Goal: Information Seeking & Learning: Find specific fact

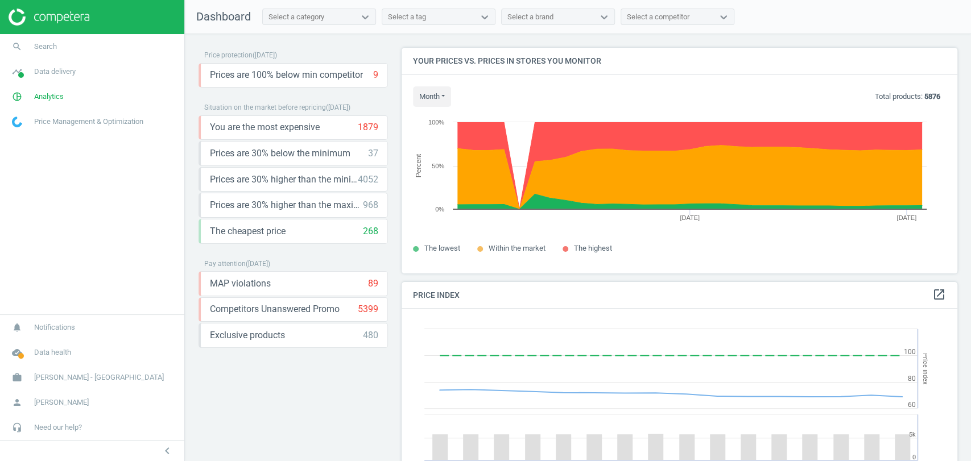
scroll to position [282, 565]
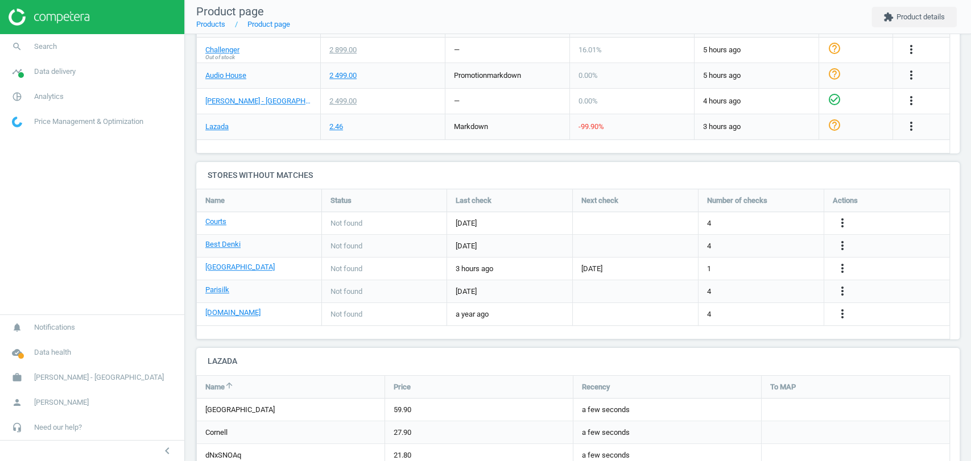
scroll to position [126, 0]
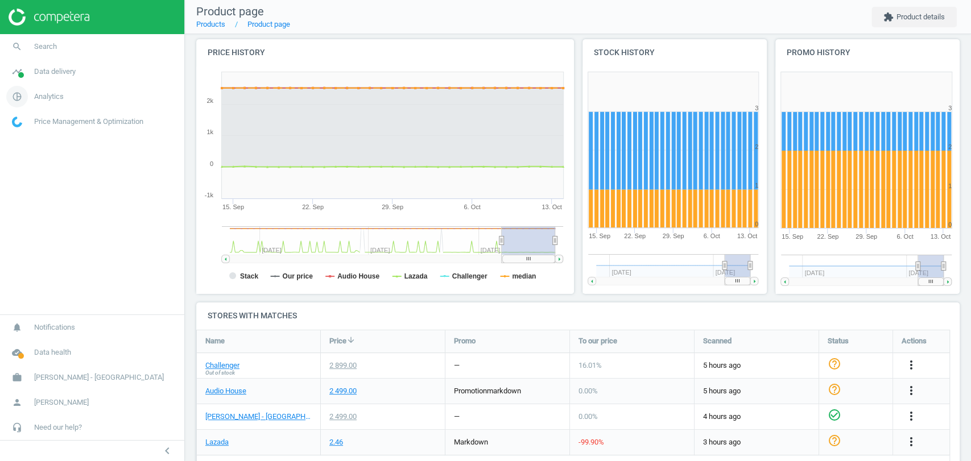
click at [60, 98] on span "Analytics" at bounding box center [49, 97] width 30 height 10
click at [31, 138] on span "Products" at bounding box center [26, 138] width 27 height 9
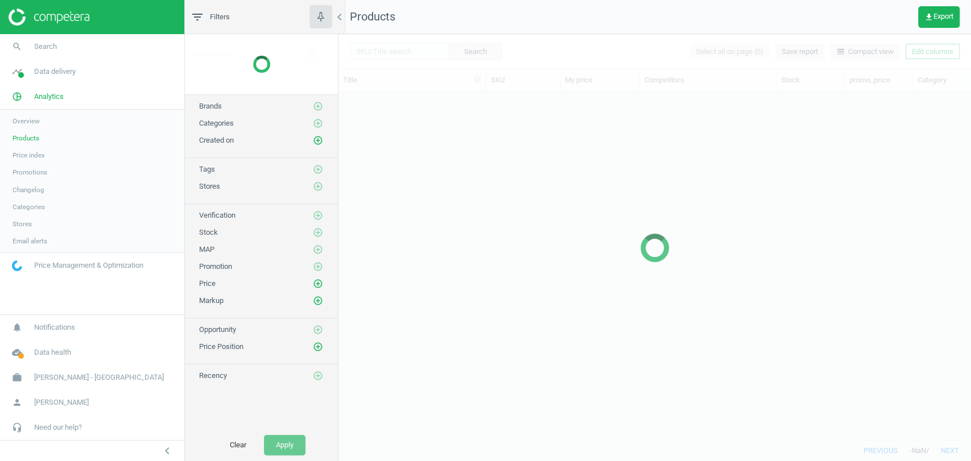
scroll to position [328, 622]
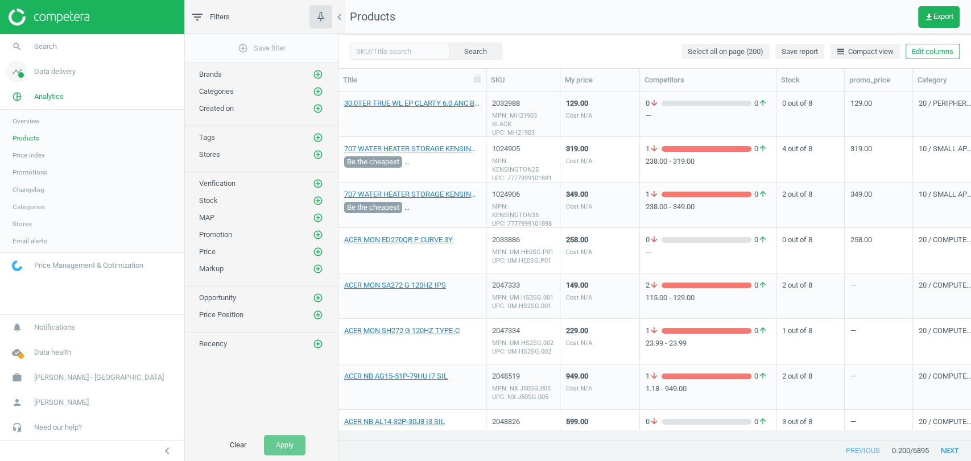
click at [57, 78] on link "timeline Data delivery" at bounding box center [92, 71] width 184 height 25
click at [27, 127] on span "Matches" at bounding box center [25, 130] width 25 height 9
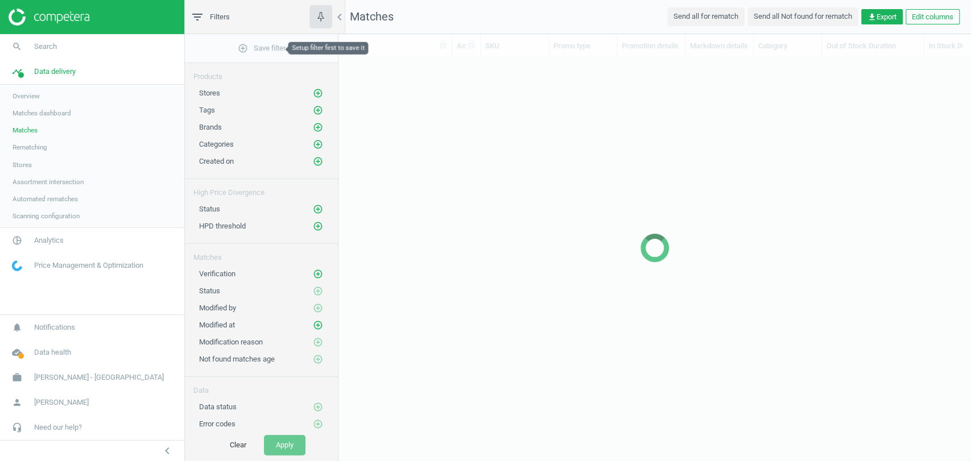
scroll to position [10, 10]
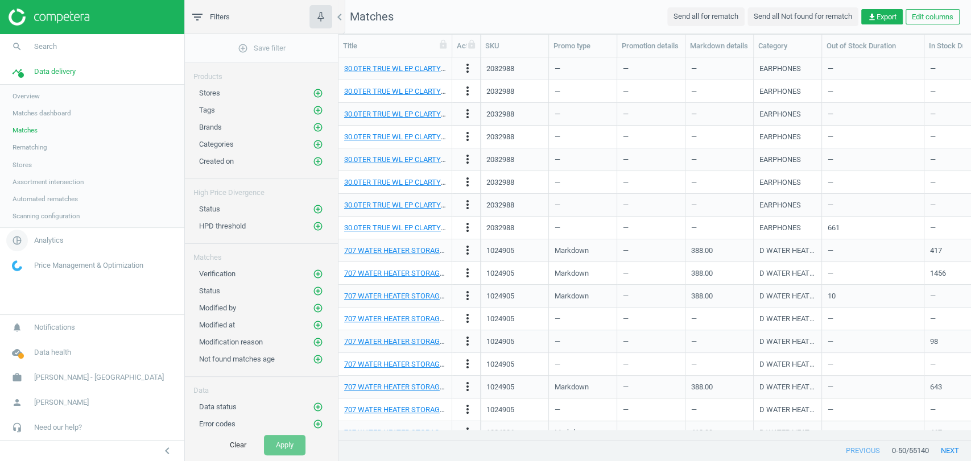
click at [35, 239] on span "Analytics" at bounding box center [49, 240] width 30 height 10
click at [24, 135] on span "Products" at bounding box center [26, 138] width 27 height 9
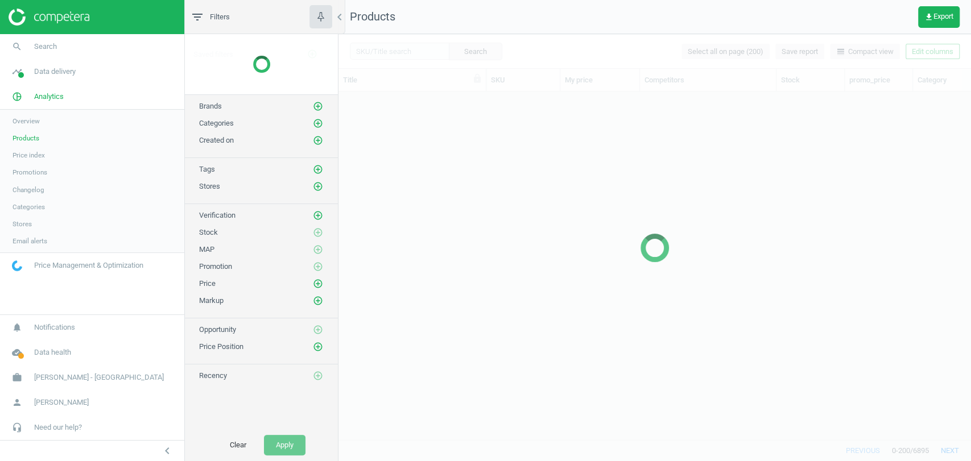
scroll to position [328, 622]
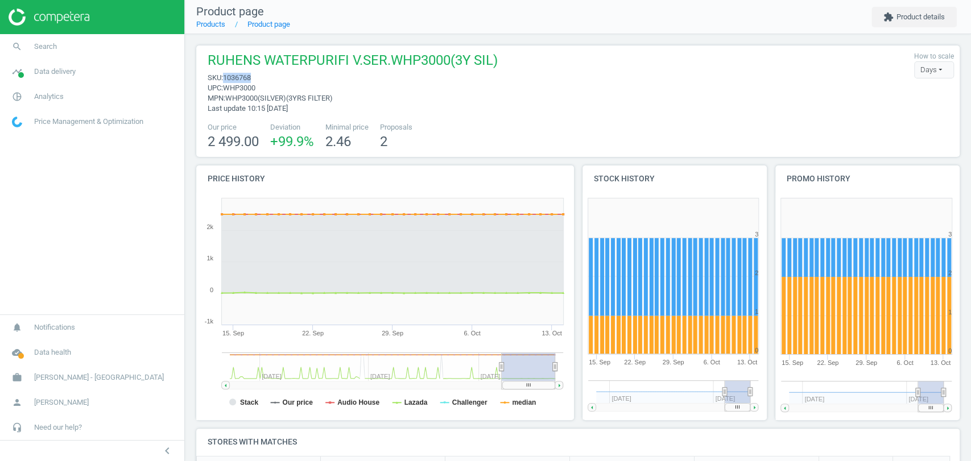
drag, startPoint x: 270, startPoint y: 76, endPoint x: 224, endPoint y: 74, distance: 46.7
click at [224, 74] on span "sku : 1036768" at bounding box center [353, 78] width 290 height 10
copy span "1036768"
click at [68, 74] on span "Data delivery" at bounding box center [55, 72] width 42 height 10
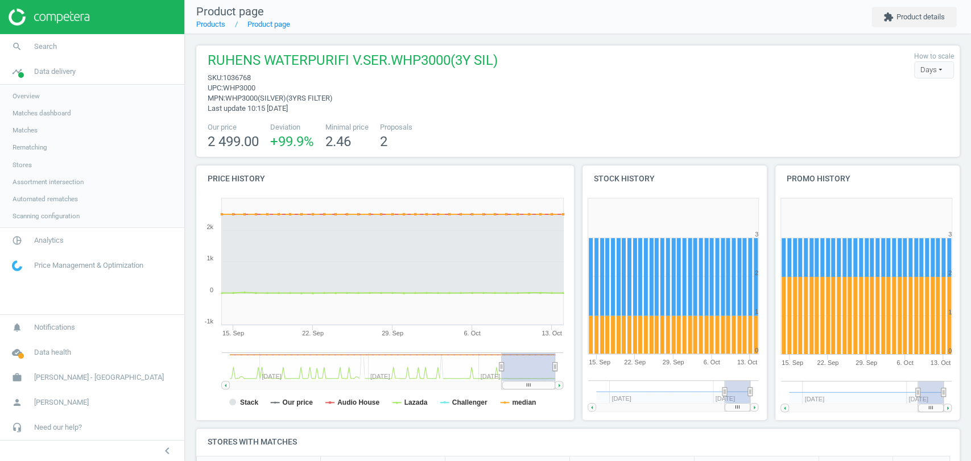
click at [28, 126] on span "Matches" at bounding box center [25, 130] width 25 height 9
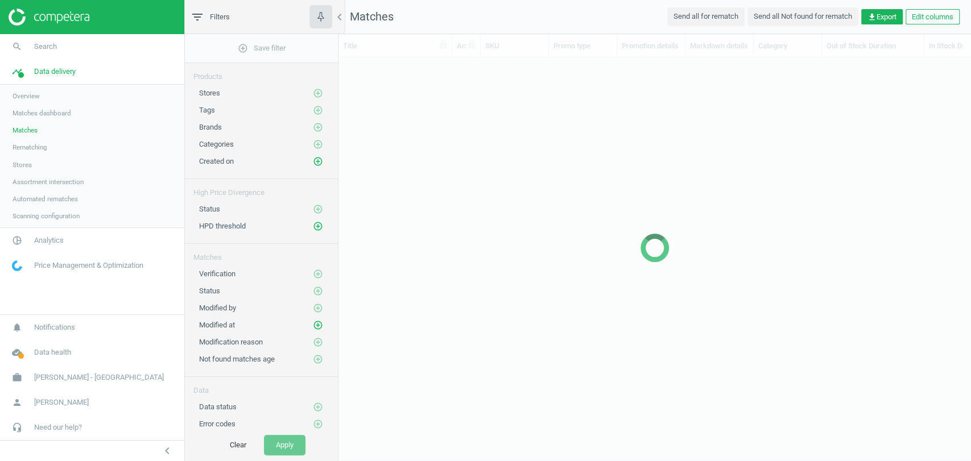
scroll to position [10, 10]
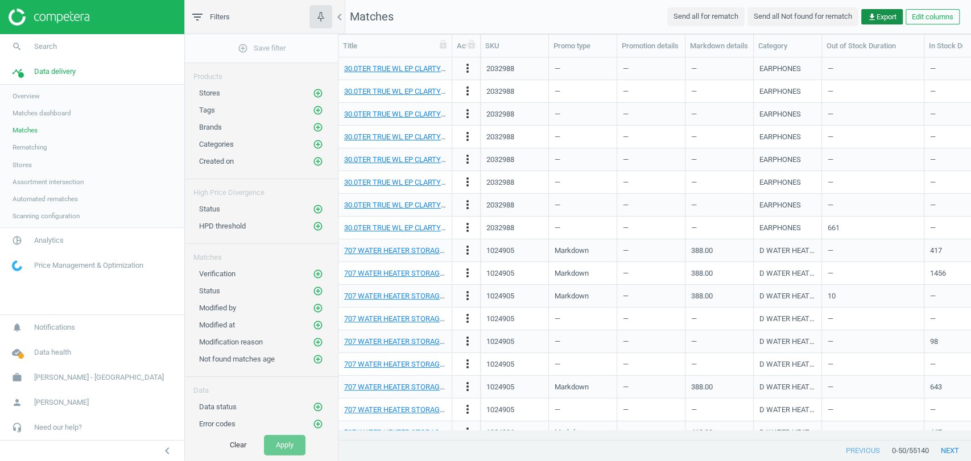
click at [889, 15] on span "get_app Export" at bounding box center [881, 17] width 29 height 10
click at [774, 63] on button "insert_drive_file Report (Excel)" at bounding box center [803, 62] width 198 height 22
click at [612, 24] on nav "Matches Send all for rematch Send all Not found for rematch get_app Export Edit…" at bounding box center [654, 17] width 633 height 34
click at [46, 238] on span "Analytics" at bounding box center [49, 240] width 30 height 10
click at [20, 139] on span "Products" at bounding box center [26, 138] width 27 height 9
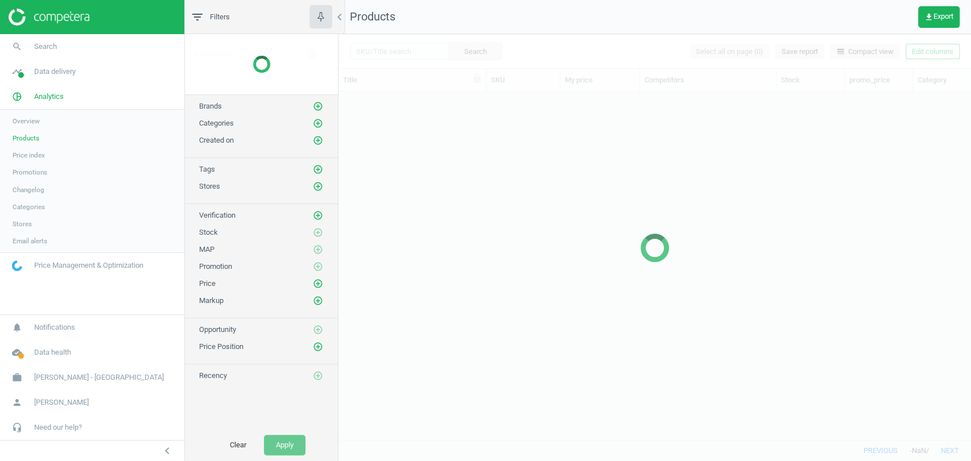
scroll to position [328, 622]
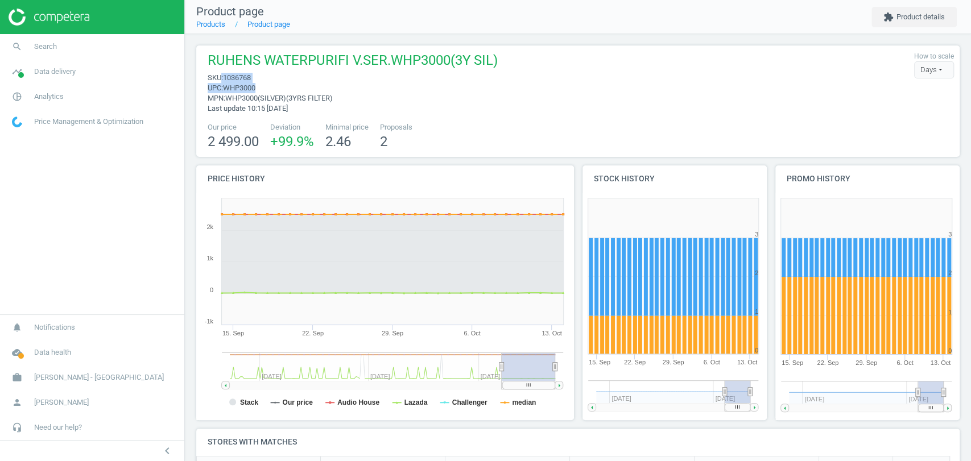
drag, startPoint x: 269, startPoint y: 83, endPoint x: 221, endPoint y: 74, distance: 49.2
click at [221, 74] on div "RUHENS WATERPURIFI V.SER.WHP3000(3Y SIL) sku : 1036768 upc : WHP3000 mpn : WHP3…" at bounding box center [350, 82] width 296 height 63
click at [259, 75] on span "sku : 1036768" at bounding box center [353, 78] width 290 height 10
click at [258, 77] on span "sku : 1036768" at bounding box center [353, 78] width 290 height 10
drag, startPoint x: 256, startPoint y: 74, endPoint x: 225, endPoint y: 77, distance: 31.5
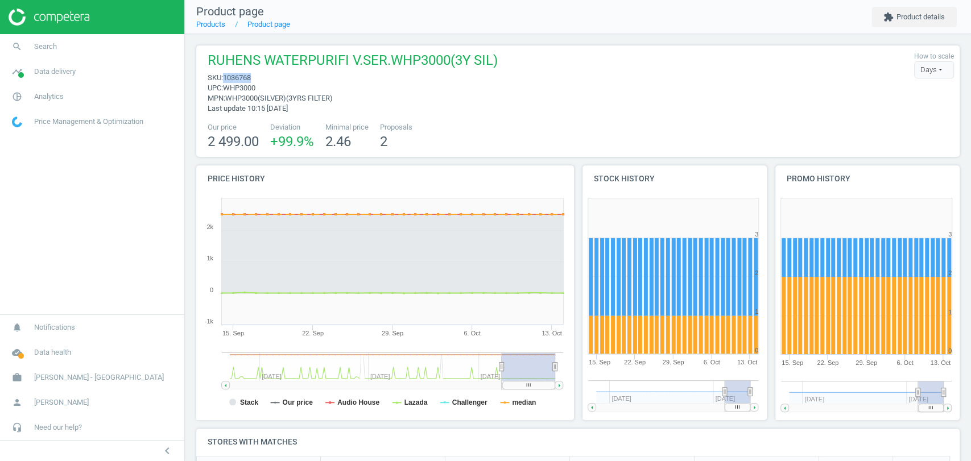
click at [225, 77] on span "sku : 1036768" at bounding box center [353, 78] width 290 height 10
copy span "1036768"
click at [36, 92] on span "Analytics" at bounding box center [49, 97] width 30 height 10
click at [32, 140] on span "Products" at bounding box center [26, 138] width 27 height 9
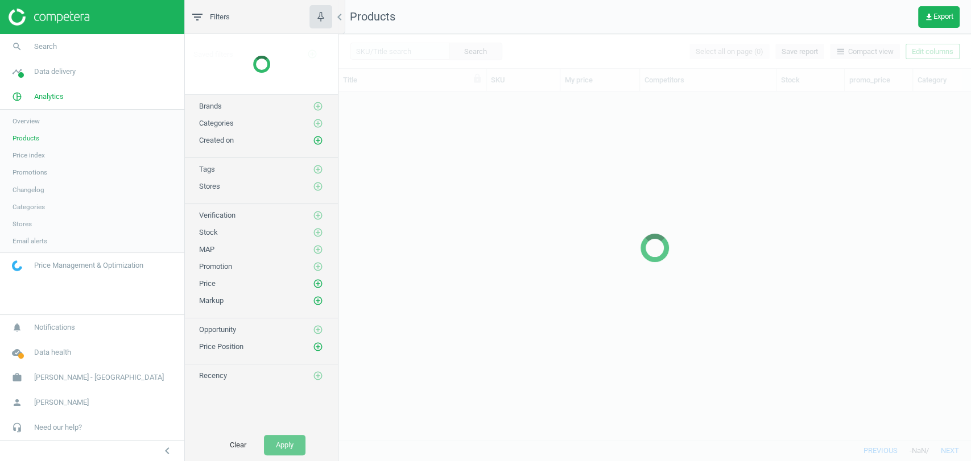
scroll to position [328, 622]
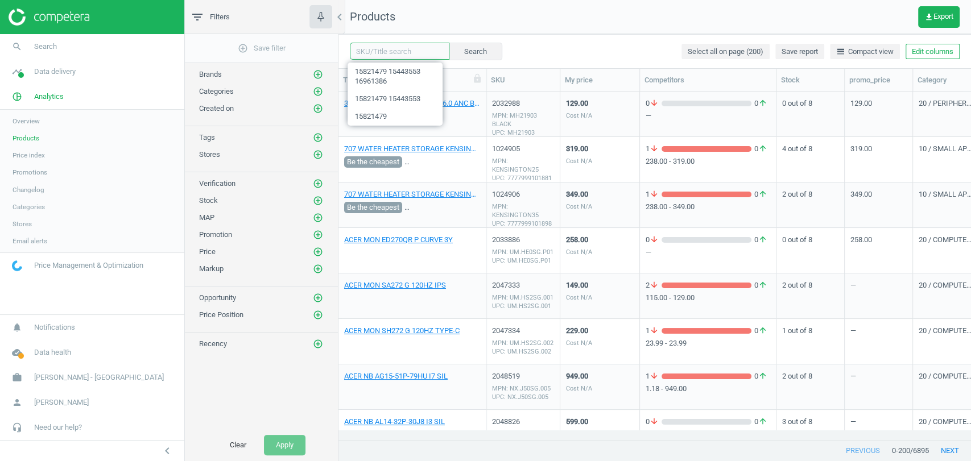
drag, startPoint x: 385, startPoint y: 53, endPoint x: 400, endPoint y: 51, distance: 16.1
click at [385, 53] on input "text" at bounding box center [400, 51] width 100 height 17
paste input "1036768"
type input "1036768"
click at [457, 51] on button "Search" at bounding box center [474, 51] width 53 height 17
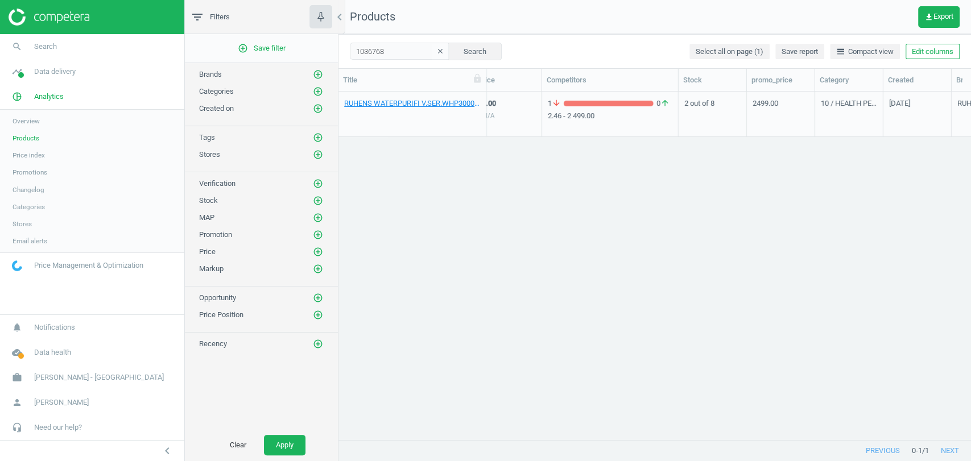
scroll to position [0, 225]
click at [928, 20] on icon "get_app" at bounding box center [928, 17] width 9 height 9
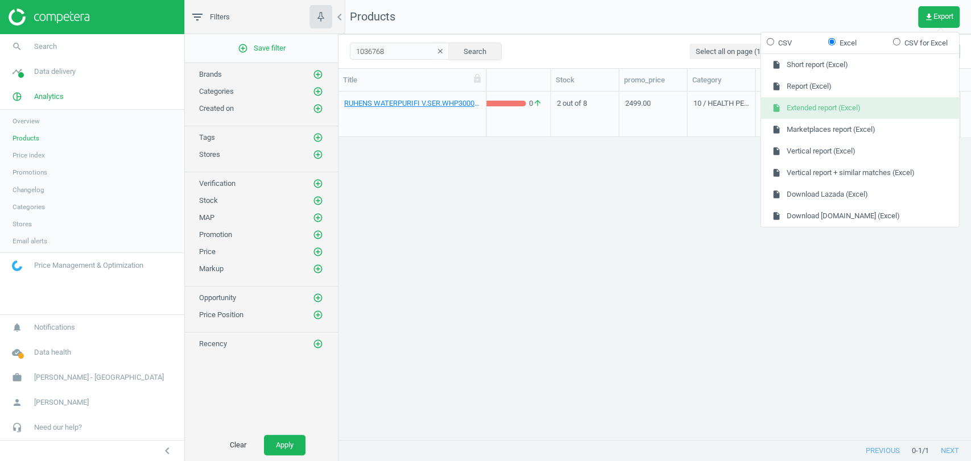
click at [810, 111] on button "insert_drive_file Extended report (Excel)" at bounding box center [860, 108] width 198 height 22
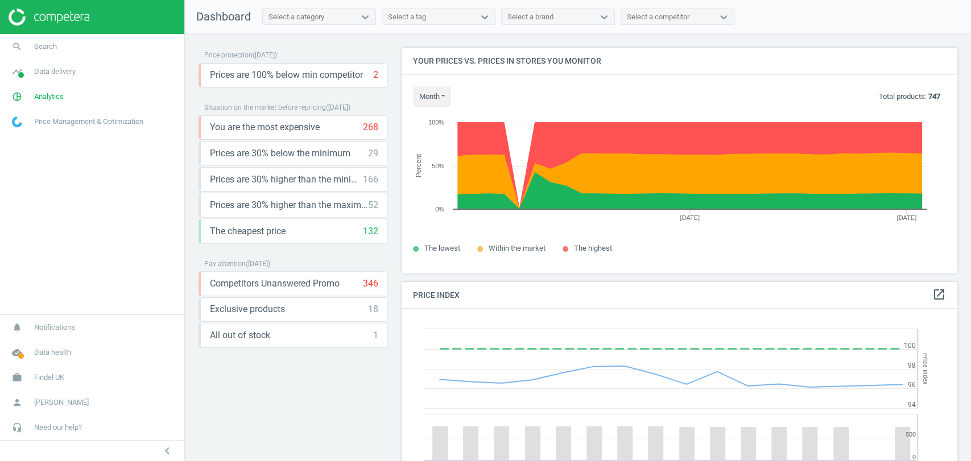
scroll to position [282, 565]
click at [63, 96] on span "Analytics" at bounding box center [49, 97] width 30 height 10
click at [27, 138] on span "Products" at bounding box center [26, 138] width 27 height 9
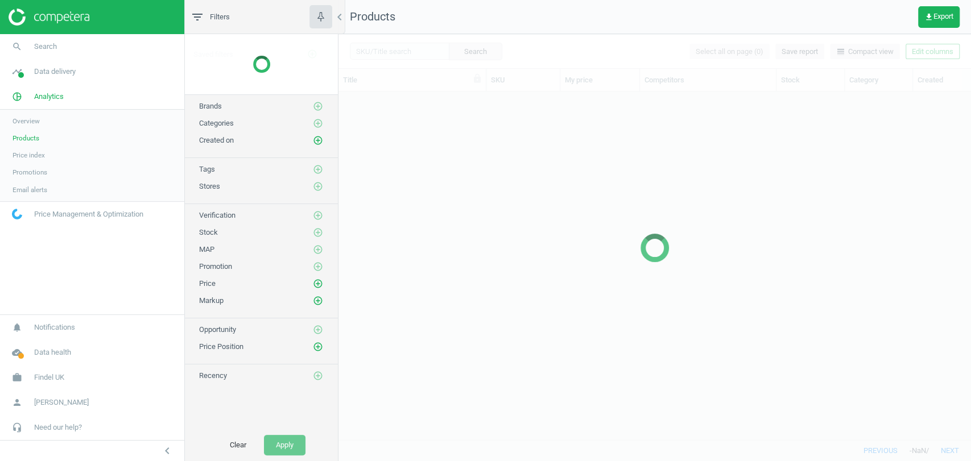
scroll to position [328, 622]
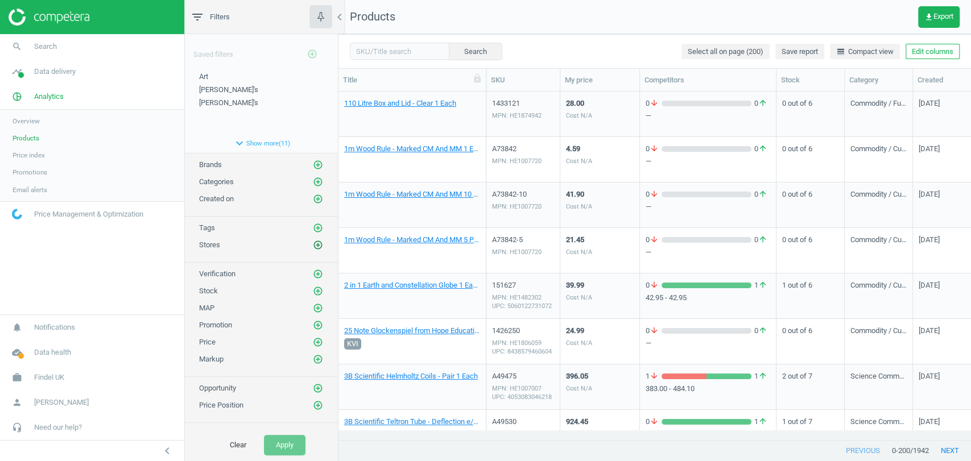
click at [313, 242] on icon "add_circle_outline" at bounding box center [318, 245] width 10 height 10
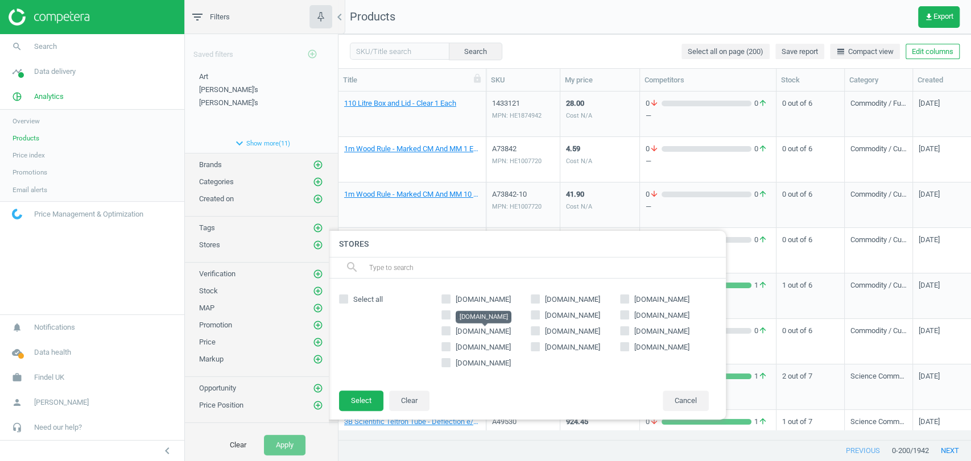
click at [478, 330] on span "[DOMAIN_NAME]" at bounding box center [483, 331] width 55 height 9
click at [450, 330] on input "[DOMAIN_NAME]" at bounding box center [446, 331] width 7 height 7
checkbox input "true"
click at [361, 396] on button "Select" at bounding box center [361, 401] width 44 height 20
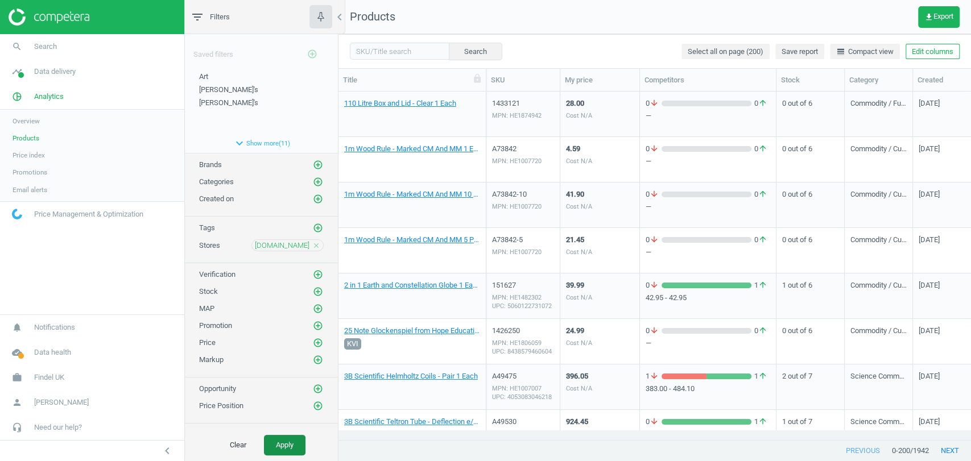
click at [291, 442] on button "Apply" at bounding box center [285, 445] width 42 height 20
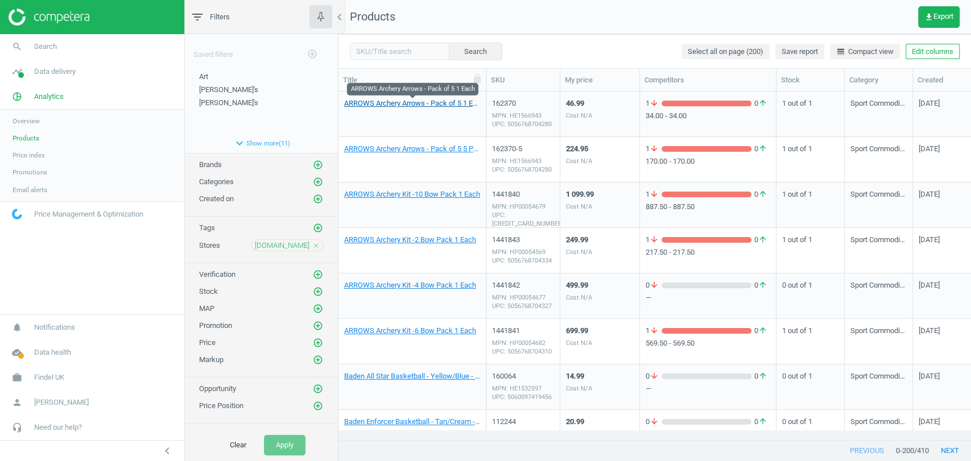
click at [425, 104] on link "ARROWS Archery Arrows - Pack of 5 1 Each" at bounding box center [412, 103] width 136 height 10
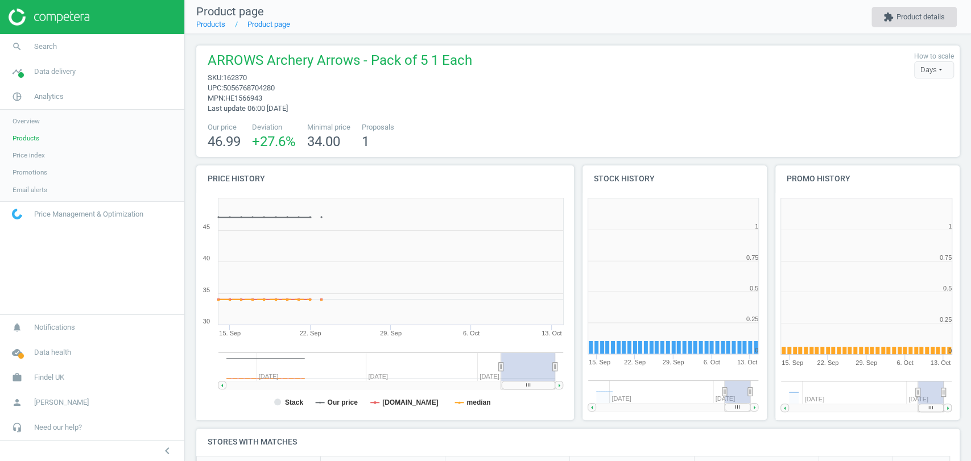
click at [930, 22] on button "extension Product details" at bounding box center [913, 17] width 85 height 20
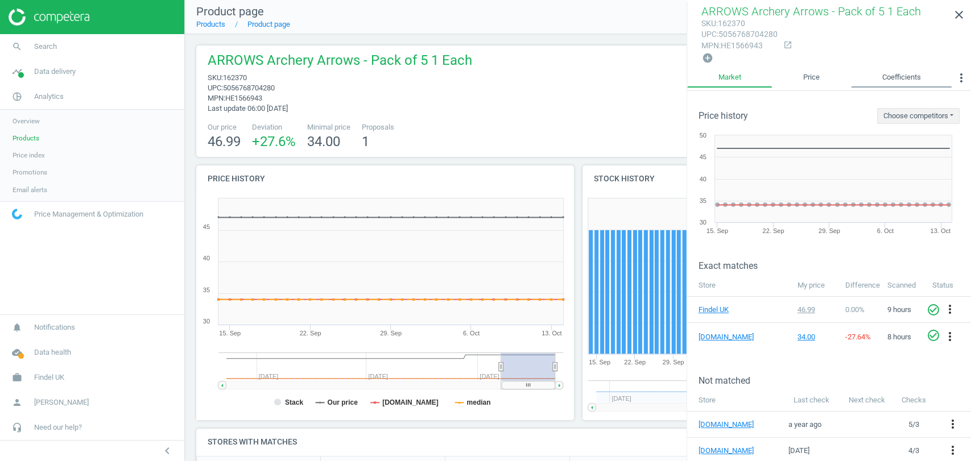
click at [891, 75] on link "Coefficients" at bounding box center [901, 77] width 101 height 19
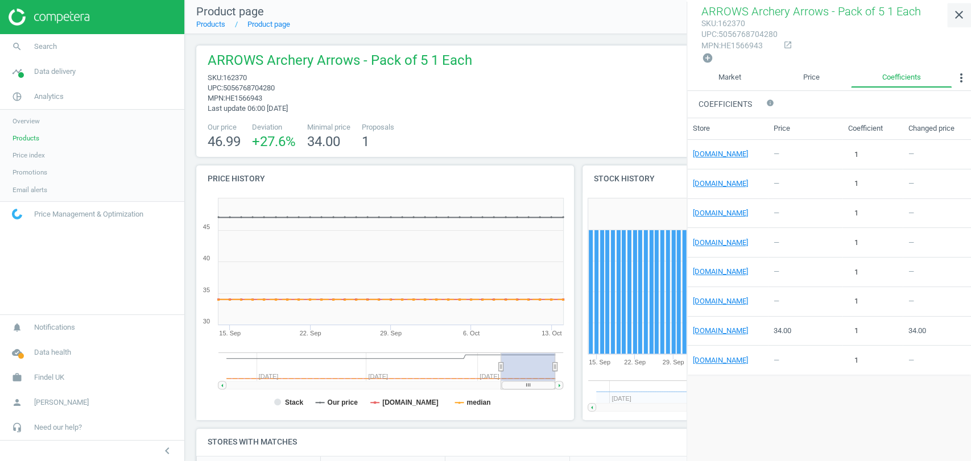
click at [958, 12] on icon "close" at bounding box center [959, 15] width 14 height 14
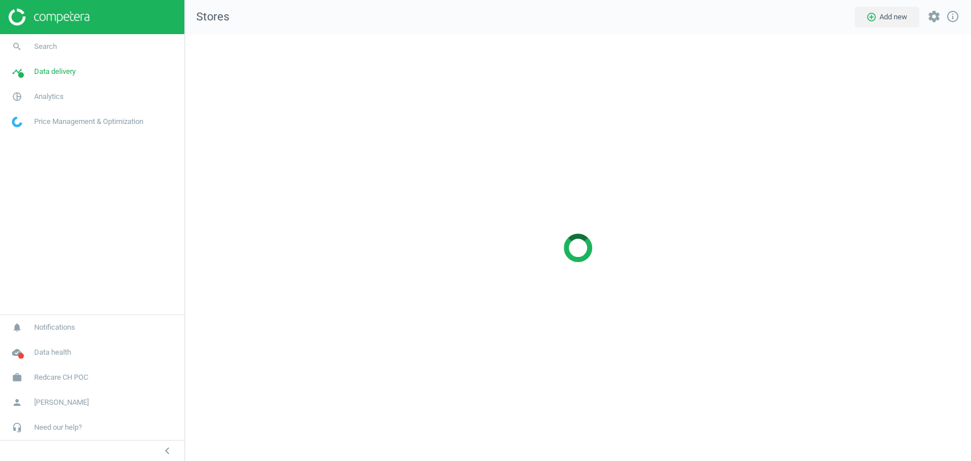
scroll to position [447, 805]
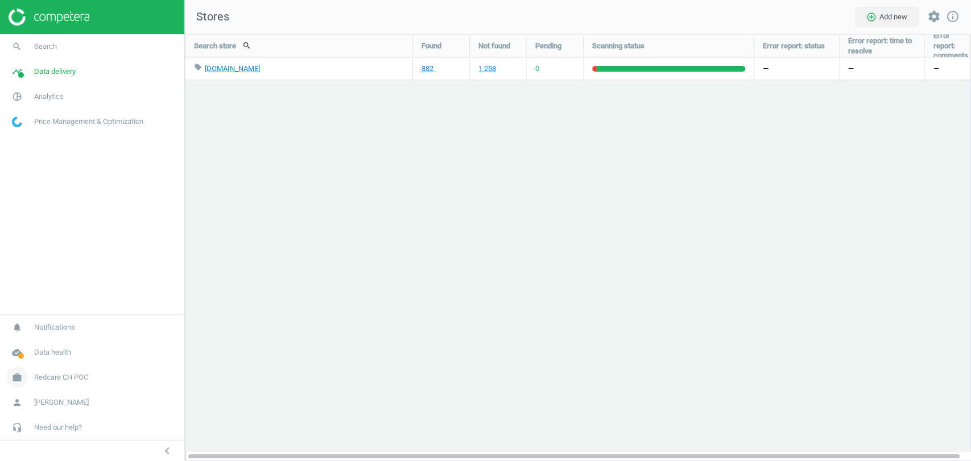
click at [65, 382] on span "Redcare CH POC" at bounding box center [61, 378] width 54 height 10
click at [53, 346] on span "Switch campaign" at bounding box center [38, 344] width 51 height 9
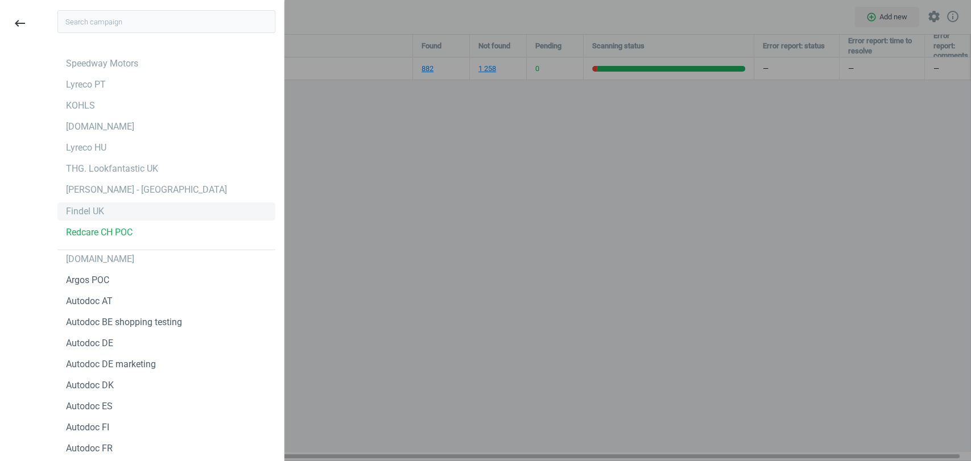
click at [101, 213] on div "Findel UK" at bounding box center [85, 211] width 38 height 13
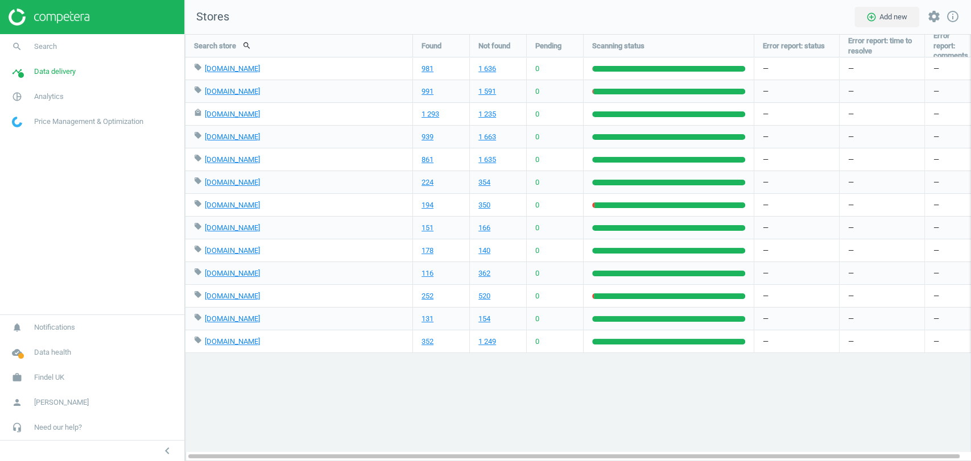
scroll to position [447, 805]
click at [49, 49] on span "Search" at bounding box center [45, 47] width 23 height 10
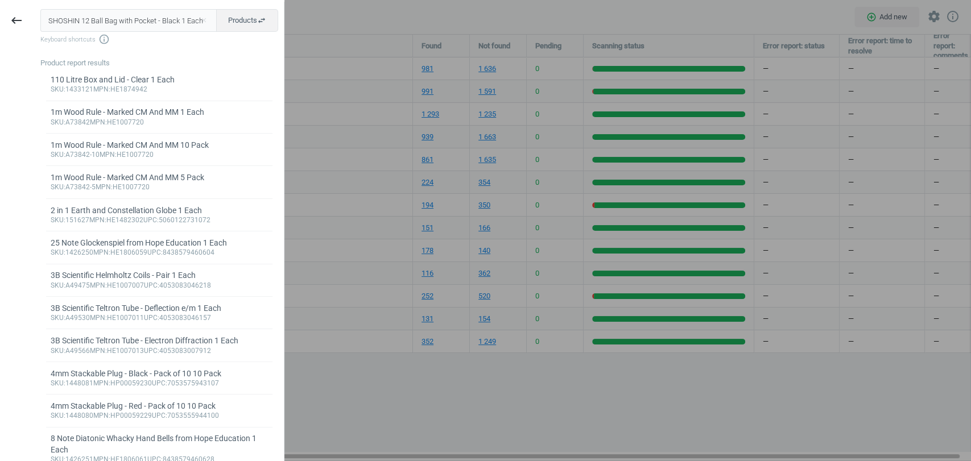
type input "SHOSHIN 12 Ball Bag with Pocket - Black 1 Each"
click at [319, 11] on div at bounding box center [485, 230] width 971 height 461
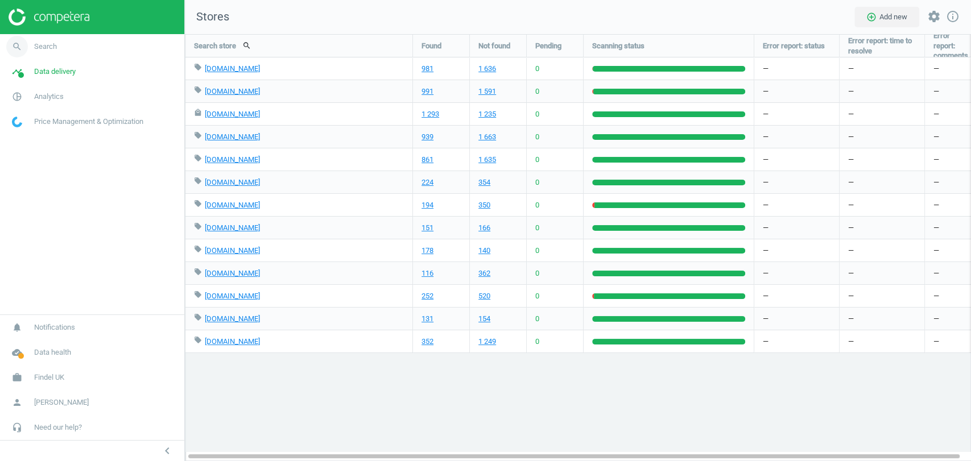
click at [47, 43] on span "Search" at bounding box center [45, 47] width 23 height 10
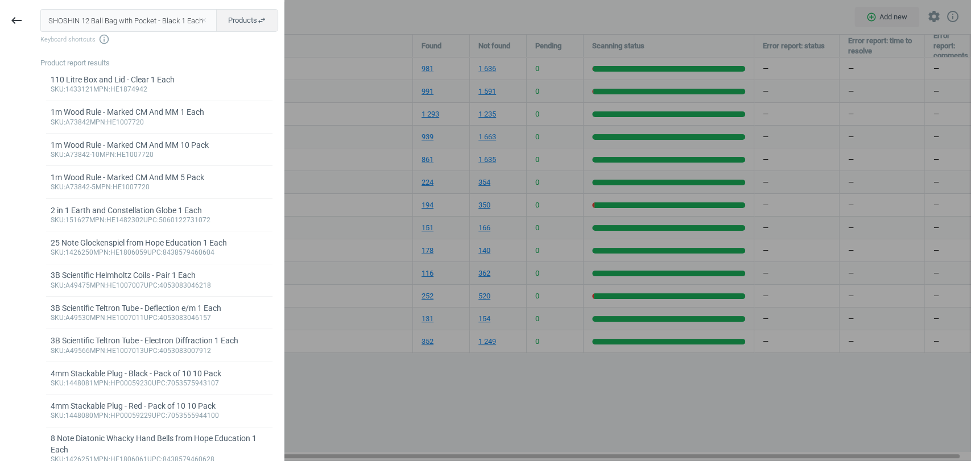
drag, startPoint x: 44, startPoint y: 15, endPoint x: 282, endPoint y: 22, distance: 238.5
click at [282, 22] on div "keyboard_backspace SHOSHIN 12 Ball Bag with Pocket - Black 1 Each close Product…" at bounding box center [142, 232] width 284 height 461
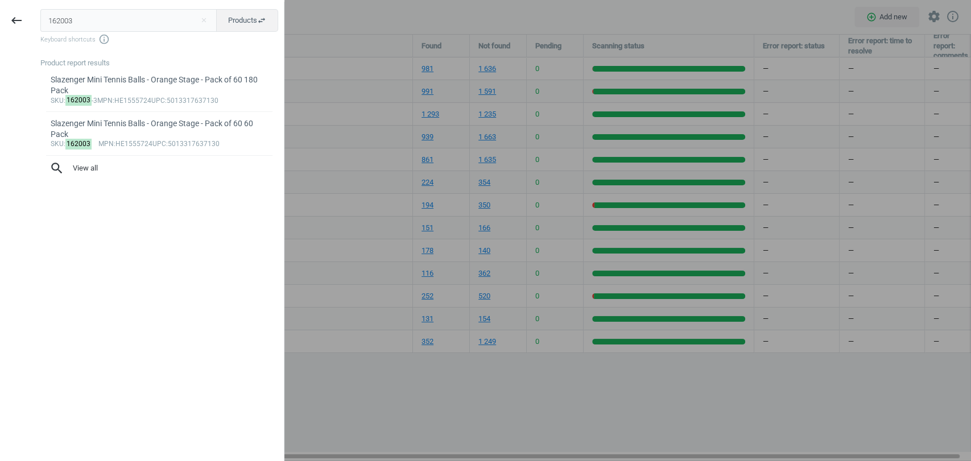
type input "162003"
click at [395, 30] on div at bounding box center [485, 230] width 971 height 461
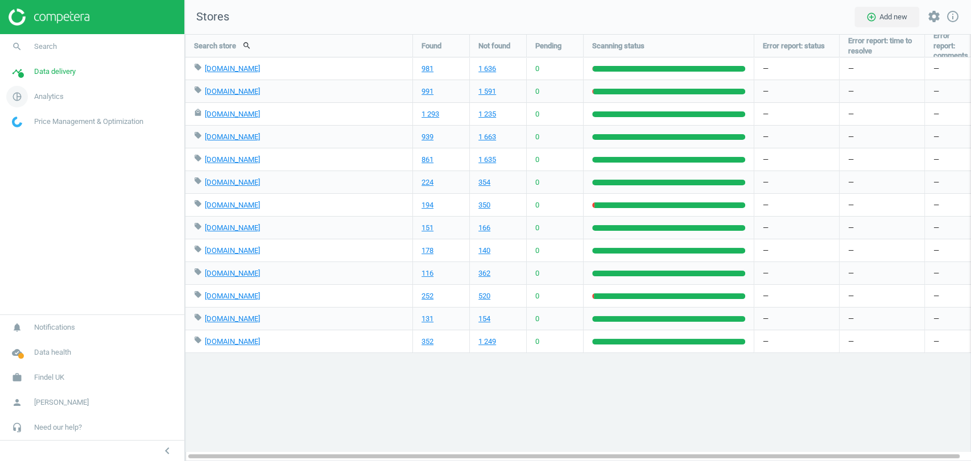
click at [56, 95] on span "Analytics" at bounding box center [49, 97] width 30 height 10
click at [23, 139] on span "Products" at bounding box center [26, 138] width 27 height 9
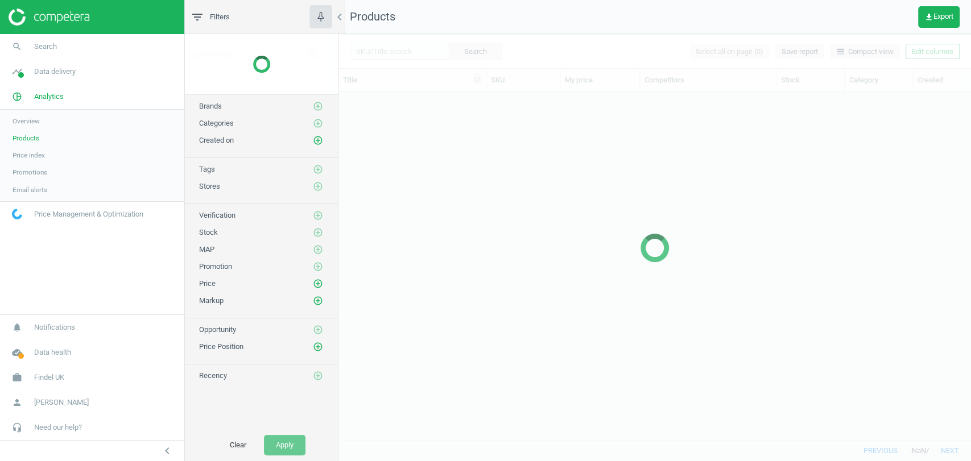
scroll to position [328, 622]
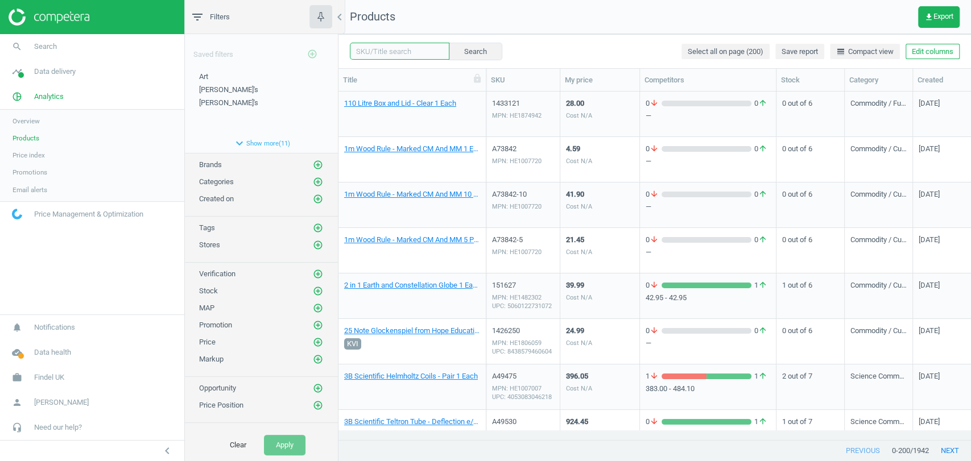
click at [378, 51] on input "text" at bounding box center [400, 51] width 100 height 17
paste input "162003"
type input "162003"
click at [462, 46] on button "Search" at bounding box center [474, 51] width 53 height 17
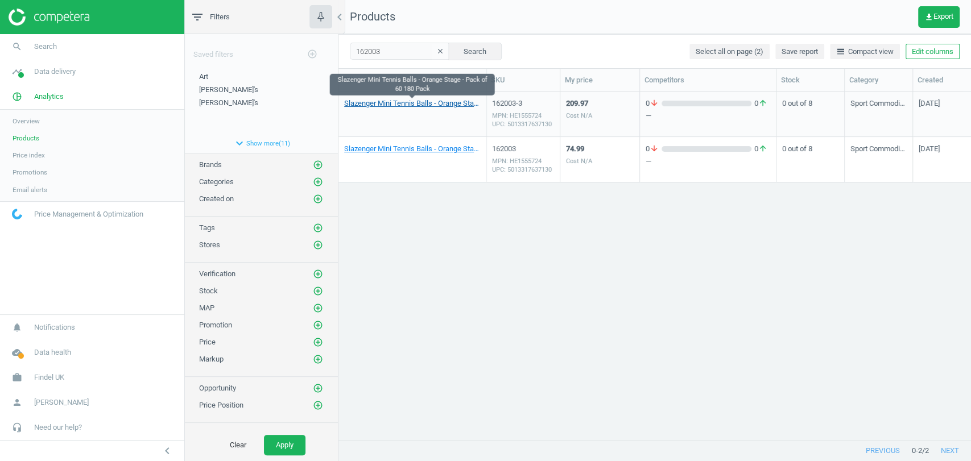
click at [422, 105] on link "Slazenger Mini Tennis Balls - Orange Stage - Pack of 60 180 Pack" at bounding box center [412, 103] width 136 height 10
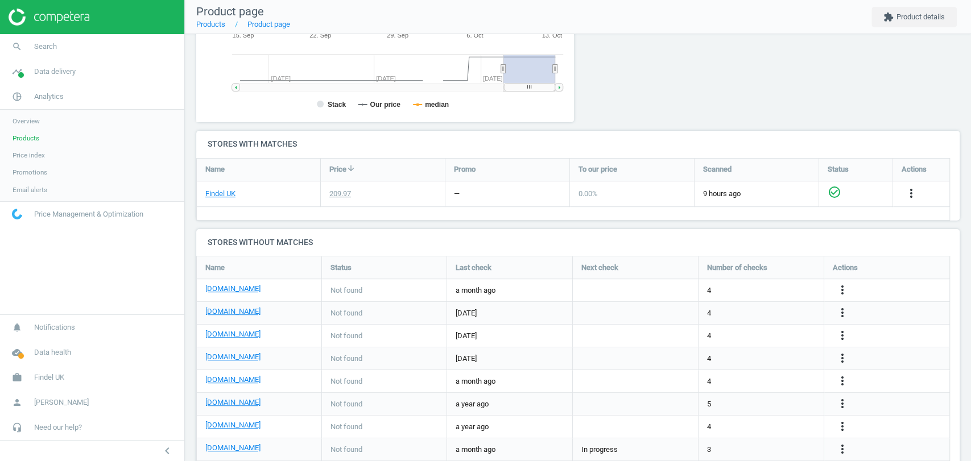
scroll to position [316, 0]
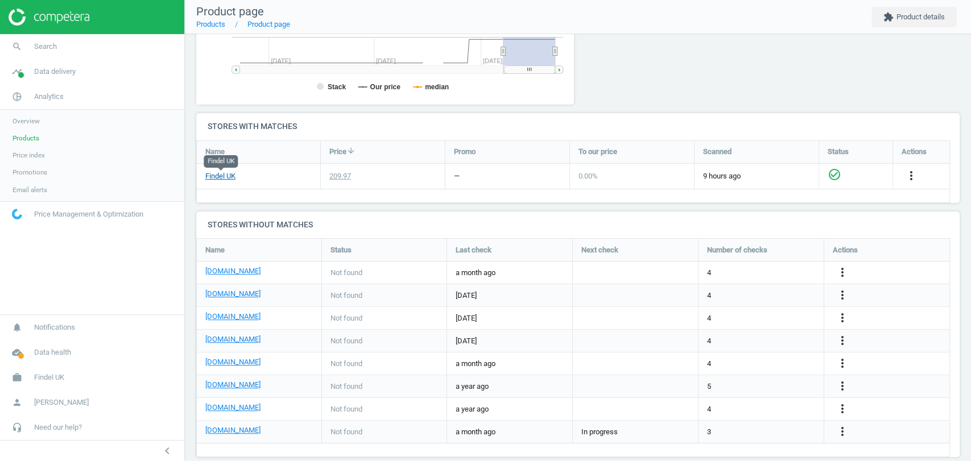
click at [232, 174] on link "Findel UK" at bounding box center [220, 176] width 30 height 10
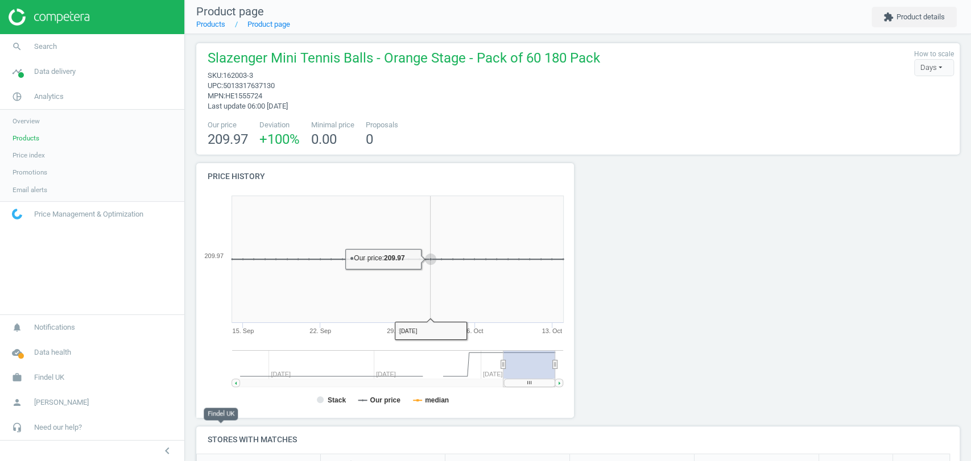
scroll to position [0, 0]
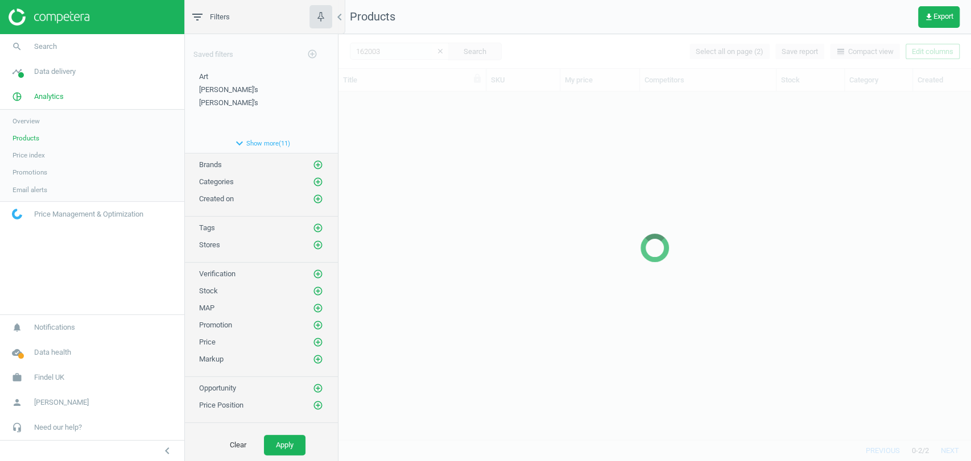
scroll to position [328, 622]
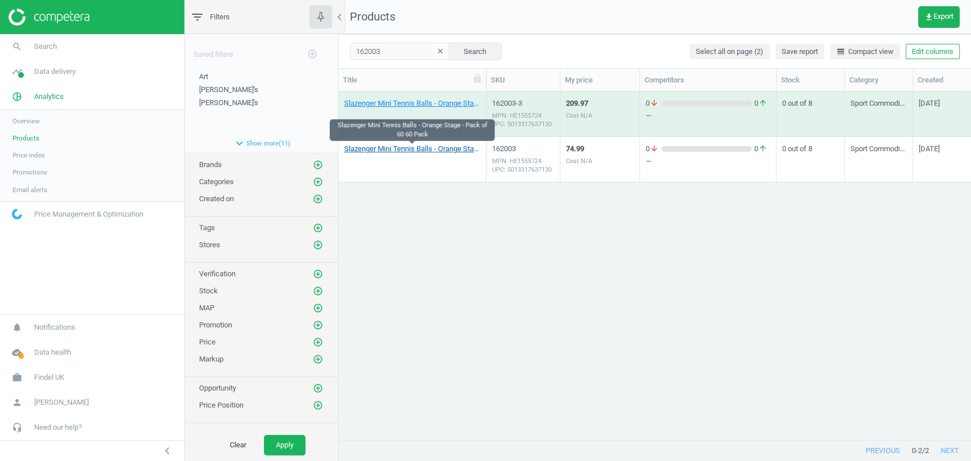
click at [449, 147] on link "Slazenger Mini Tennis Balls - Orange Stage - Pack of 60 60 Pack" at bounding box center [412, 149] width 136 height 10
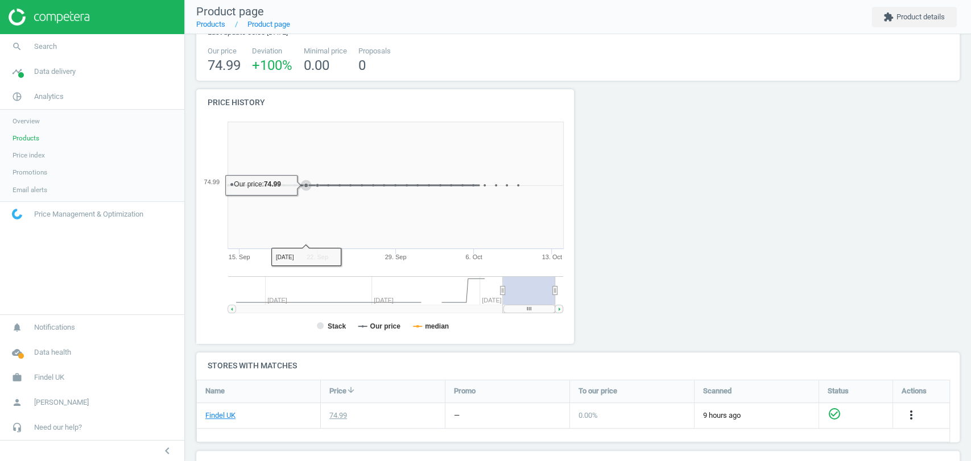
scroll to position [189, 0]
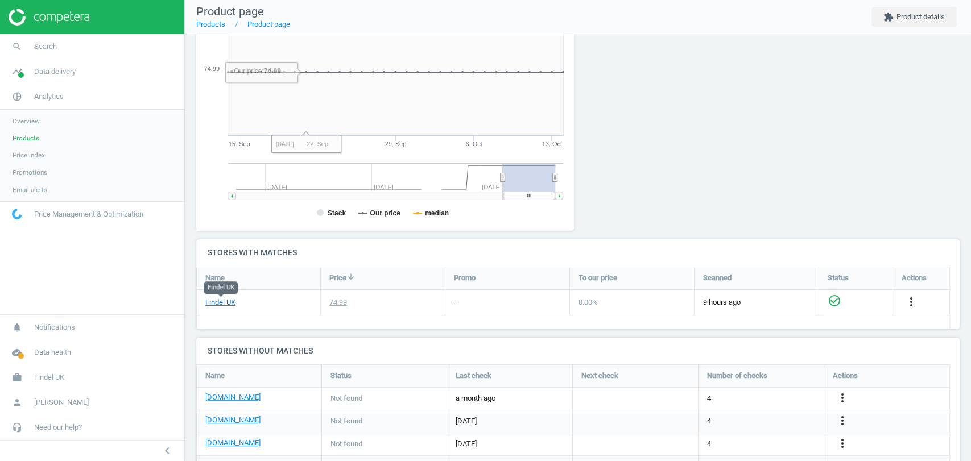
click at [226, 299] on link "Findel UK" at bounding box center [220, 302] width 30 height 10
